Goal: Task Accomplishment & Management: Manage account settings

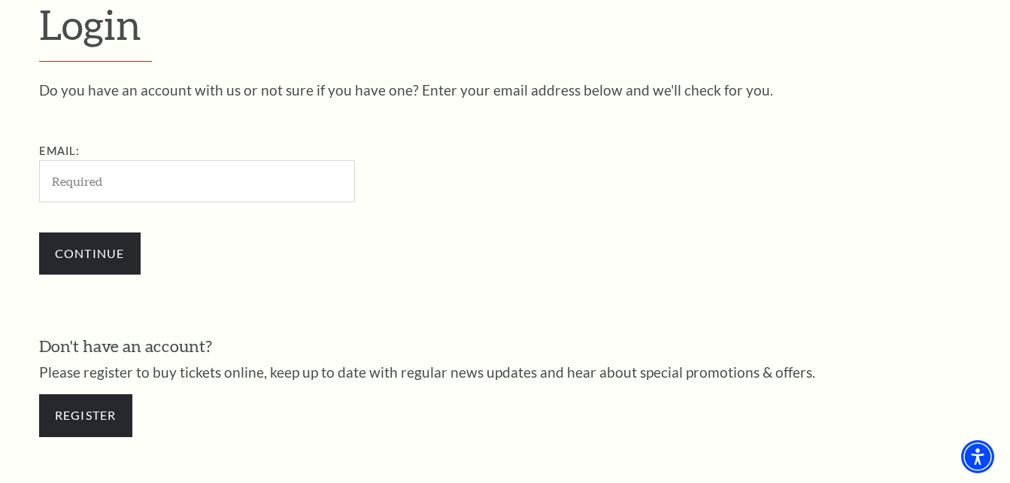
click at [149, 186] on input "Email:" at bounding box center [197, 180] width 316 height 41
type input "ser63ff@gmail.com"
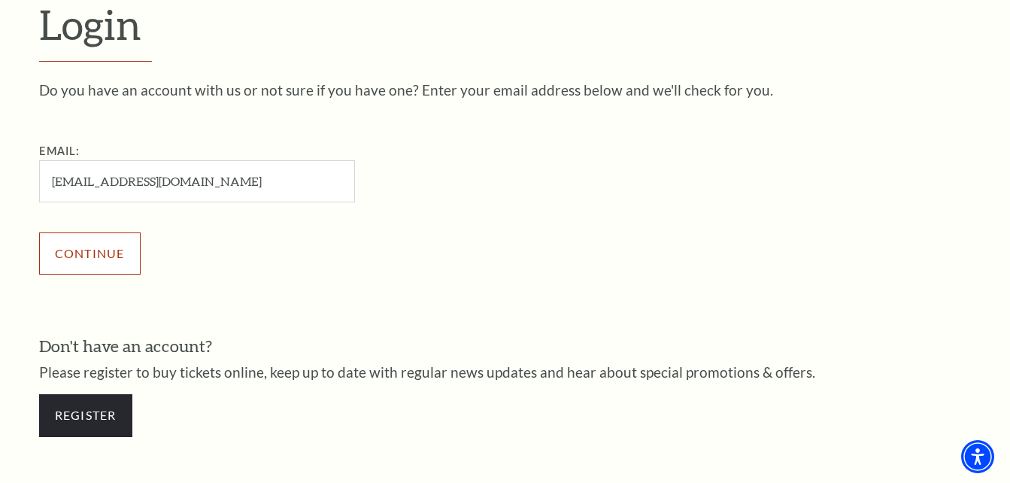
click at [111, 258] on input "Continue" at bounding box center [89, 253] width 101 height 42
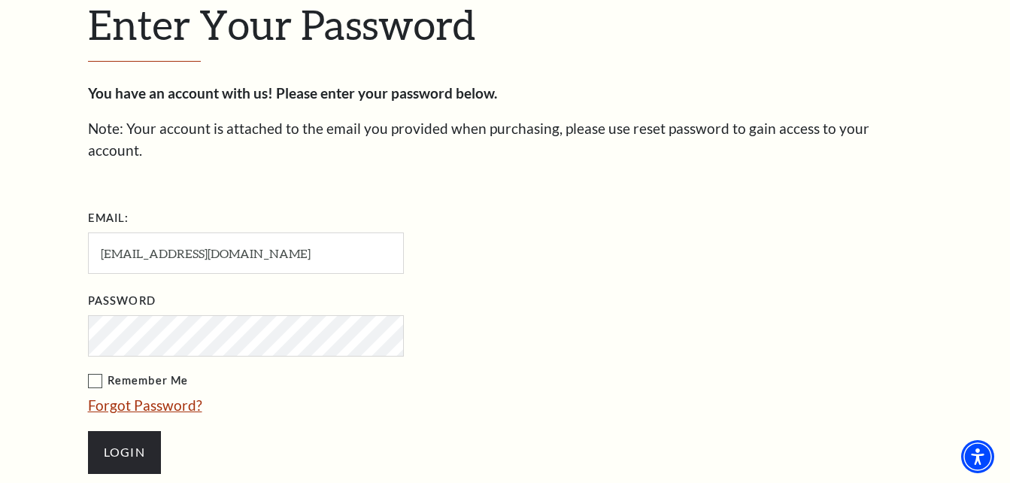
click at [104, 396] on link "Forgot Password?" at bounding box center [145, 404] width 114 height 17
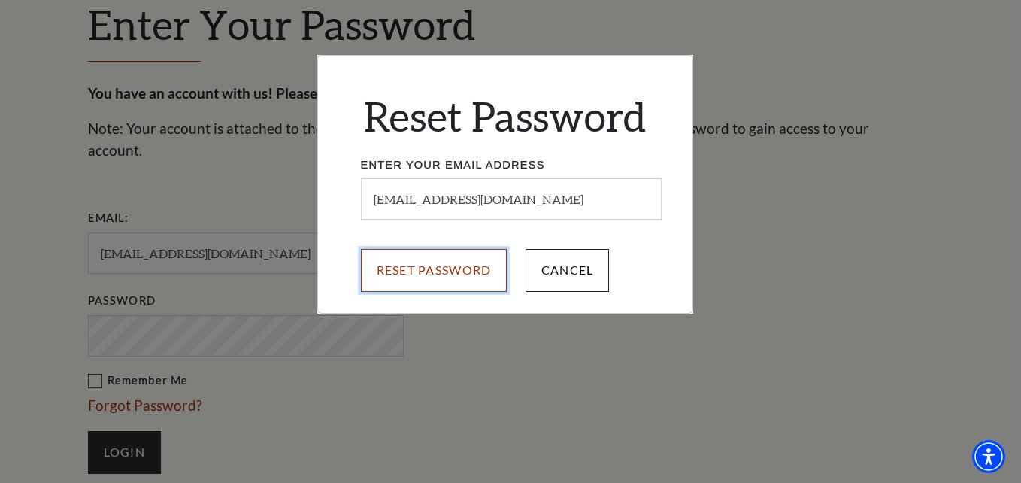
click at [407, 277] on input "Reset Password" at bounding box center [434, 270] width 147 height 42
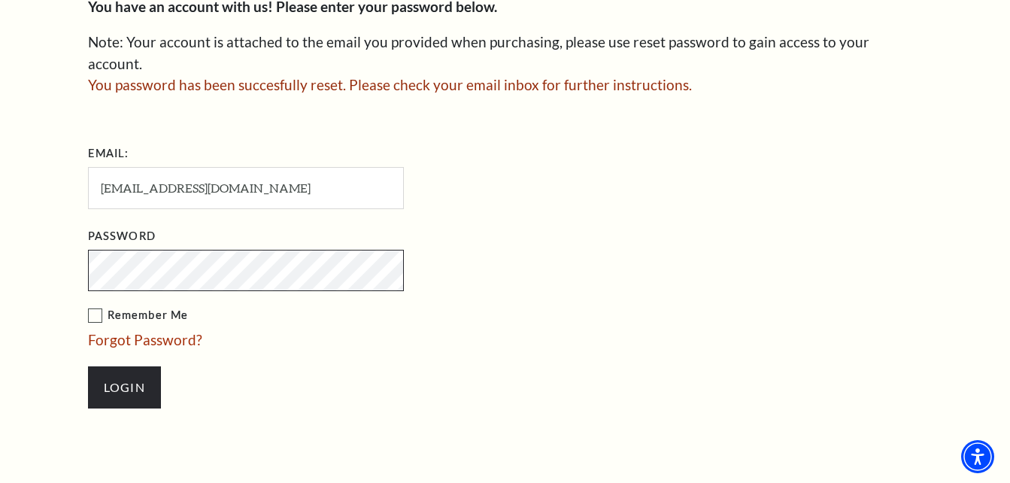
scroll to position [527, 0]
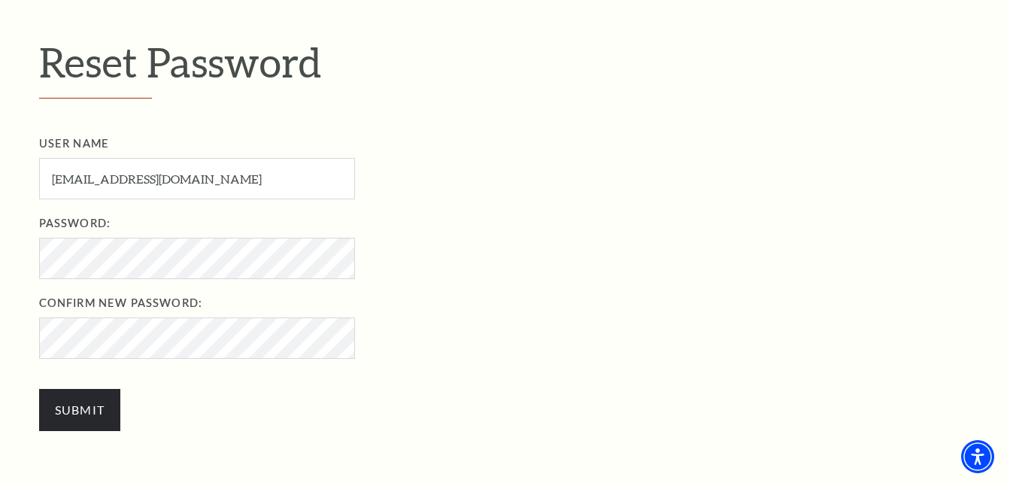
scroll to position [451, 0]
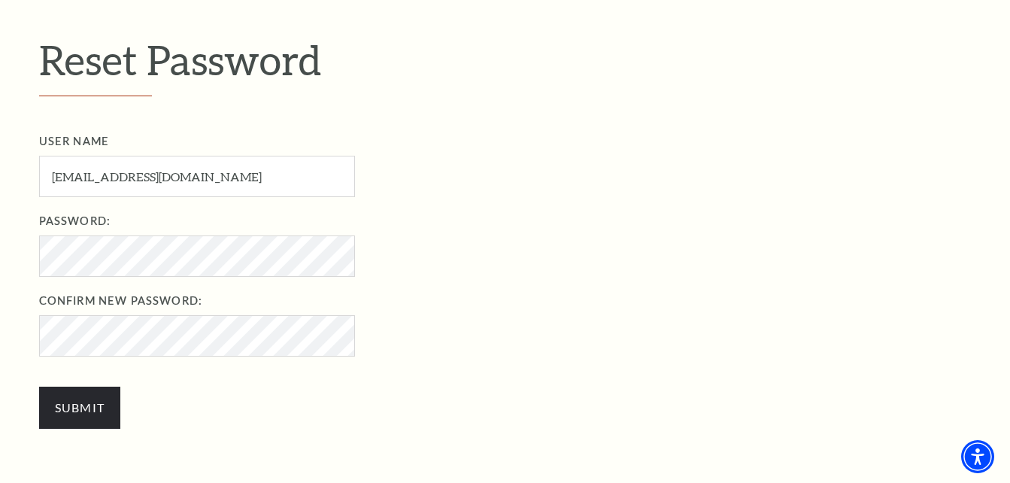
drag, startPoint x: 291, startPoint y: 413, endPoint x: 230, endPoint y: 419, distance: 61.2
click at [289, 413] on div "User Name ser63ff@gmail.com User Name required Password: Password required Conf…" at bounding box center [521, 287] width 964 height 311
click at [49, 410] on input "Submit" at bounding box center [80, 407] width 82 height 42
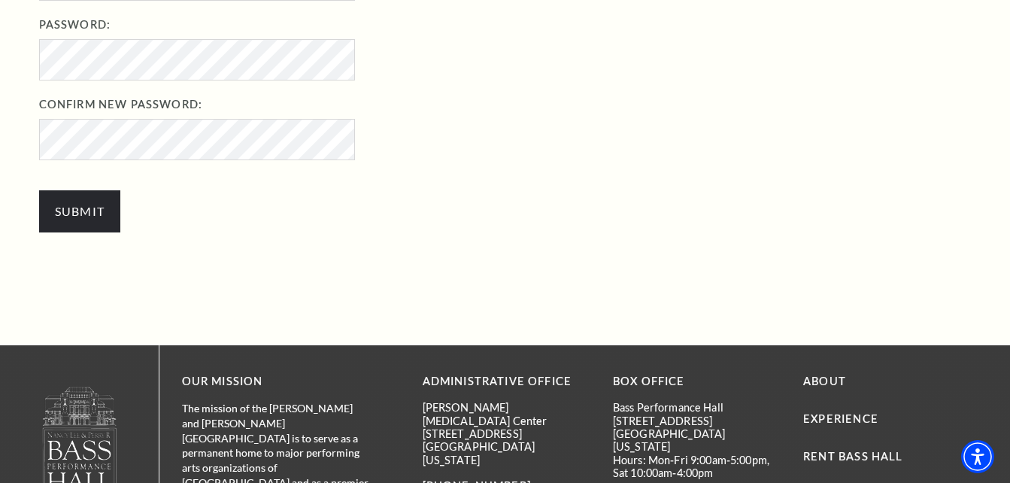
scroll to position [526, 0]
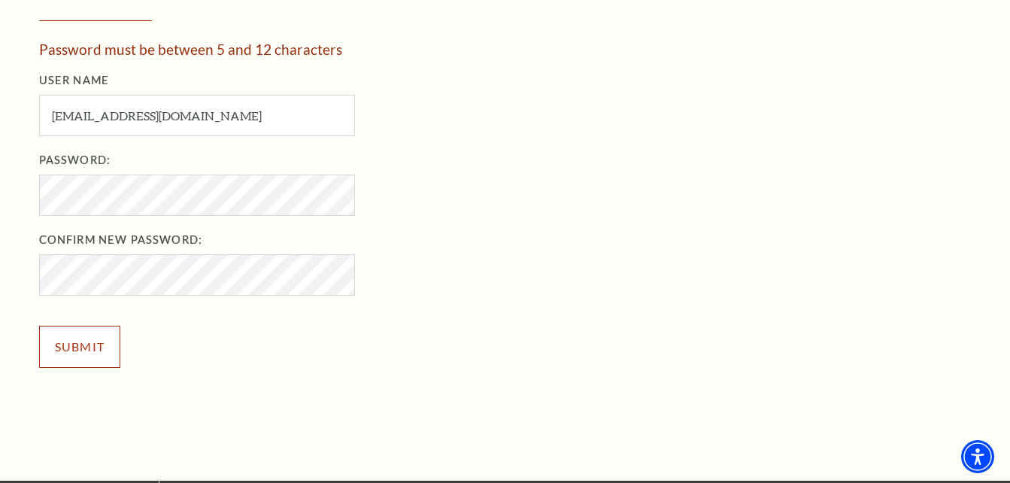
click at [85, 351] on input "Submit" at bounding box center [80, 346] width 82 height 42
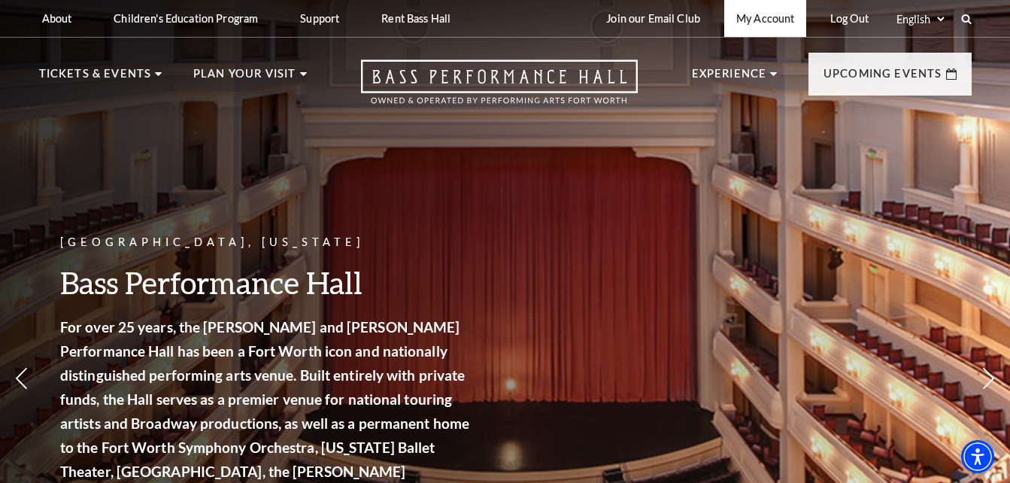
click at [768, 20] on link "My Account" at bounding box center [765, 18] width 82 height 37
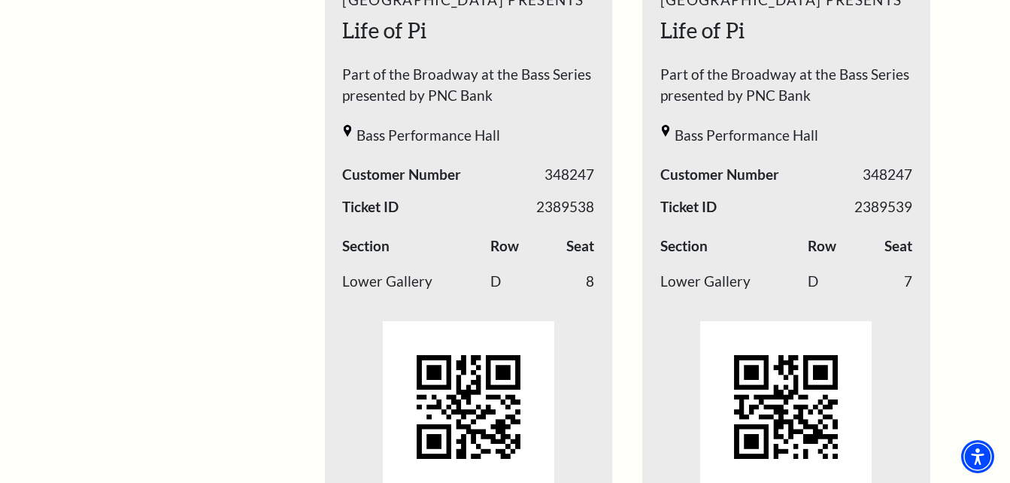
scroll to position [772, 0]
